Goal: Find specific page/section: Find specific page/section

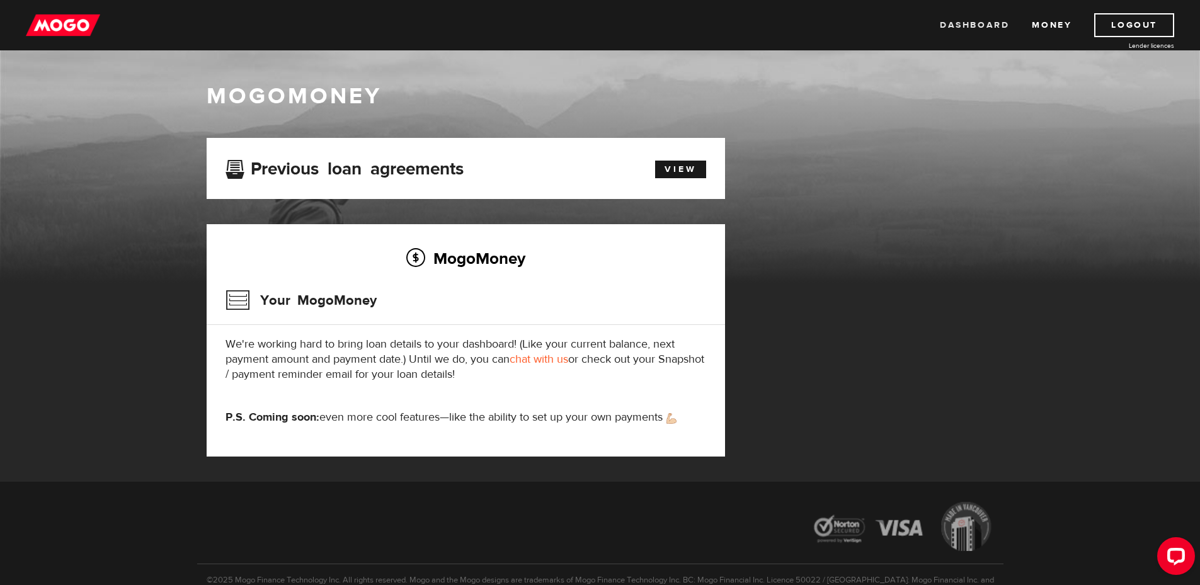
click at [993, 31] on link "Dashboard" at bounding box center [974, 25] width 69 height 24
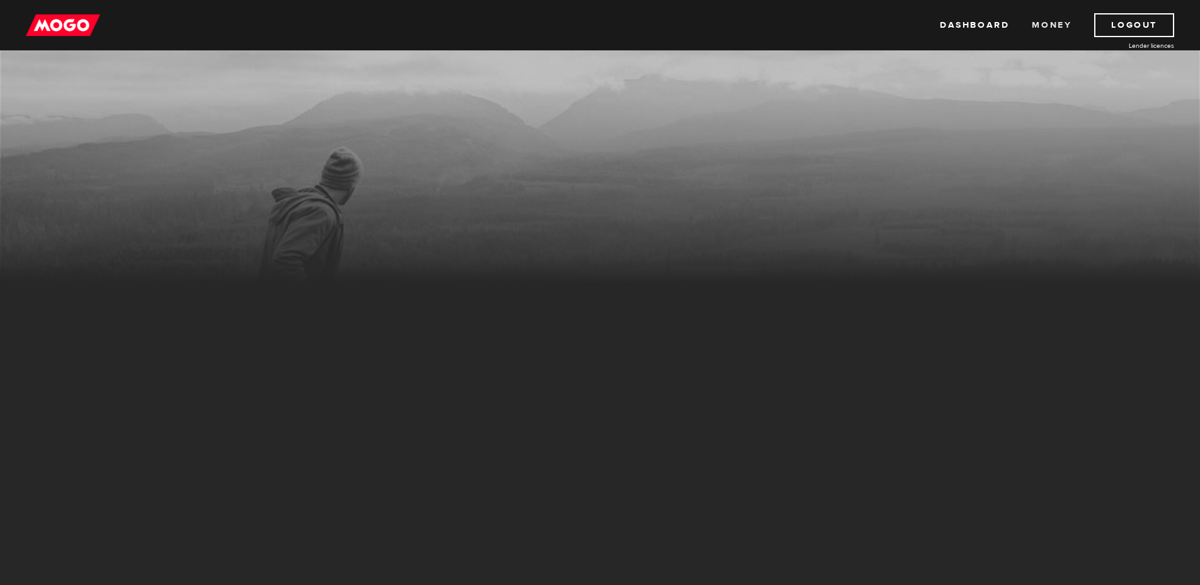
click at [1065, 26] on link "Money" at bounding box center [1052, 25] width 40 height 24
